Goal: Browse casually: Explore the website without a specific task or goal

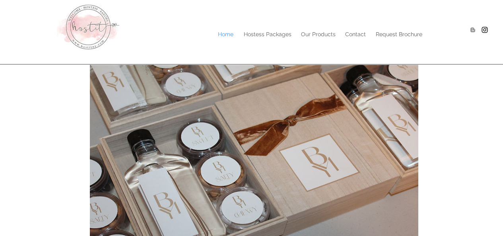
click at [313, 33] on p "Our Products" at bounding box center [318, 34] width 43 height 12
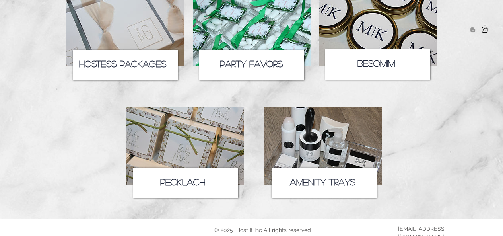
scroll to position [158, 0]
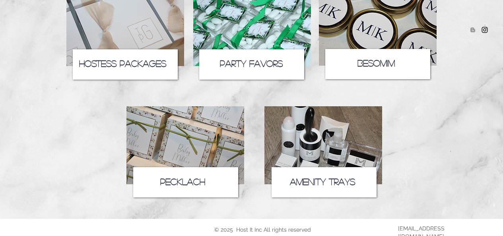
drag, startPoint x: 409, startPoint y: 60, endPoint x: 492, endPoint y: 94, distance: 89.7
click at [492, 94] on div at bounding box center [251, 36] width 503 height 122
click at [194, 140] on img at bounding box center [185, 145] width 118 height 78
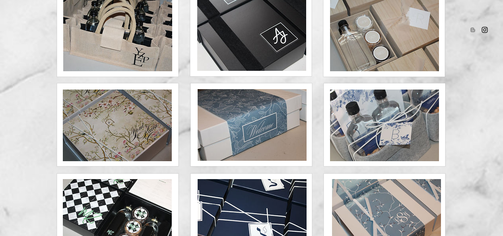
scroll to position [149, 0]
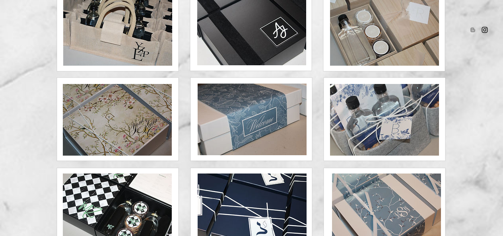
click at [376, 43] on img at bounding box center [384, 30] width 109 height 72
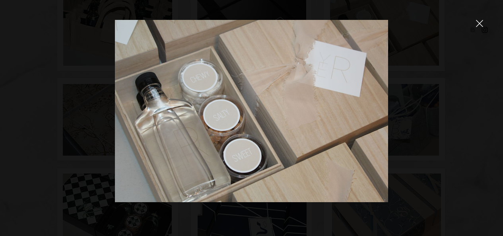
click at [482, 23] on icon "close" at bounding box center [479, 23] width 7 height 7
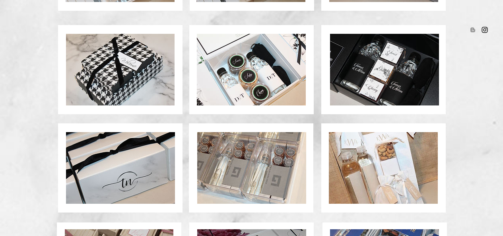
scroll to position [639, 0]
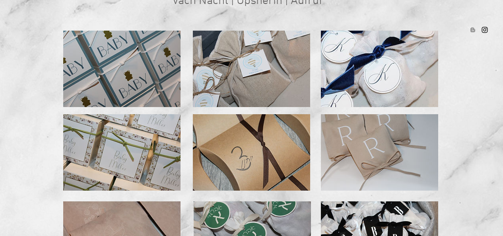
scroll to position [121, 0]
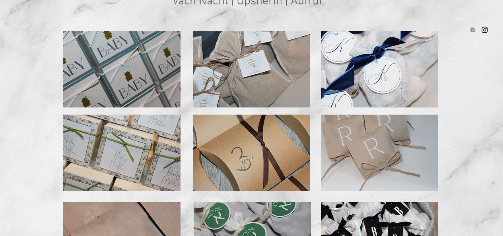
click at [391, 77] on img at bounding box center [379, 69] width 117 height 76
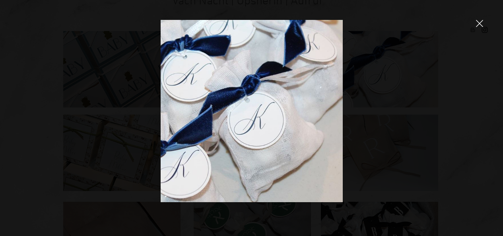
click at [477, 26] on div at bounding box center [251, 118] width 503 height 236
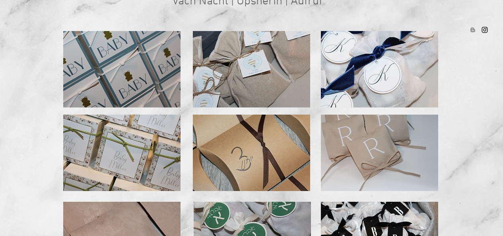
click at [477, 26] on ul "Social Bar" at bounding box center [479, 30] width 20 height 8
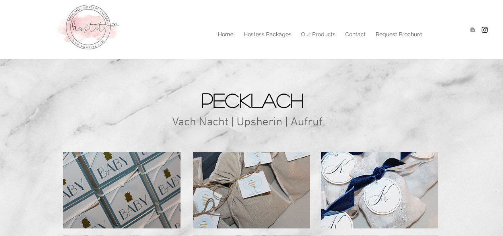
scroll to position [0, 0]
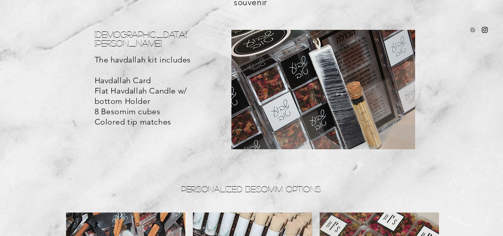
scroll to position [137, 0]
